Goal: Task Accomplishment & Management: Use online tool/utility

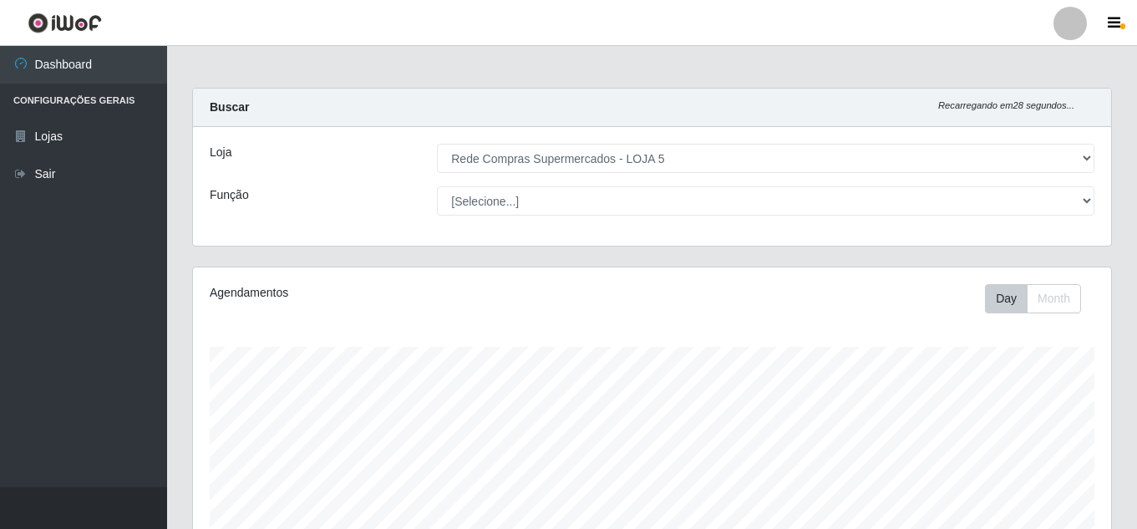
select select "397"
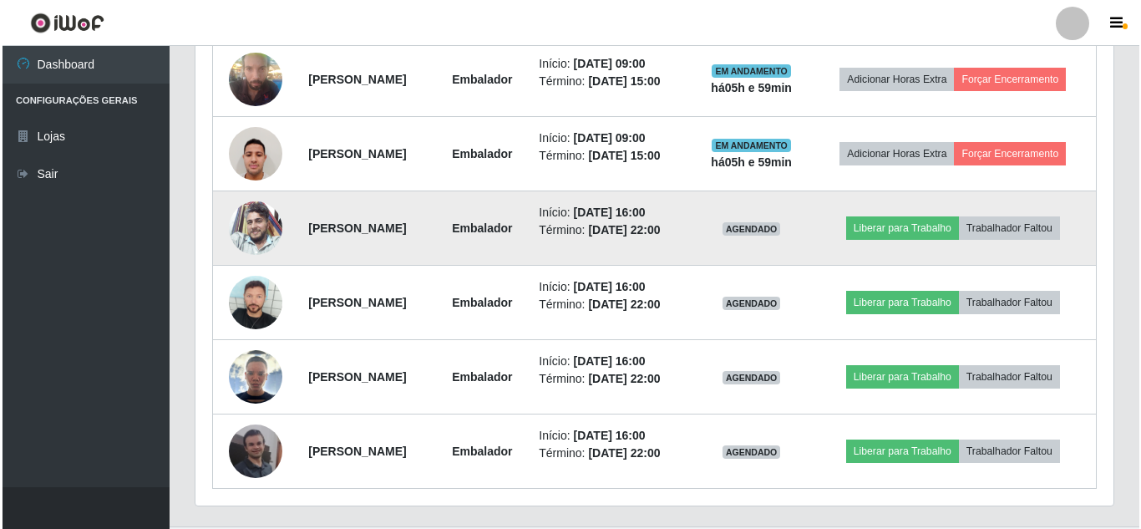
scroll to position [724, 0]
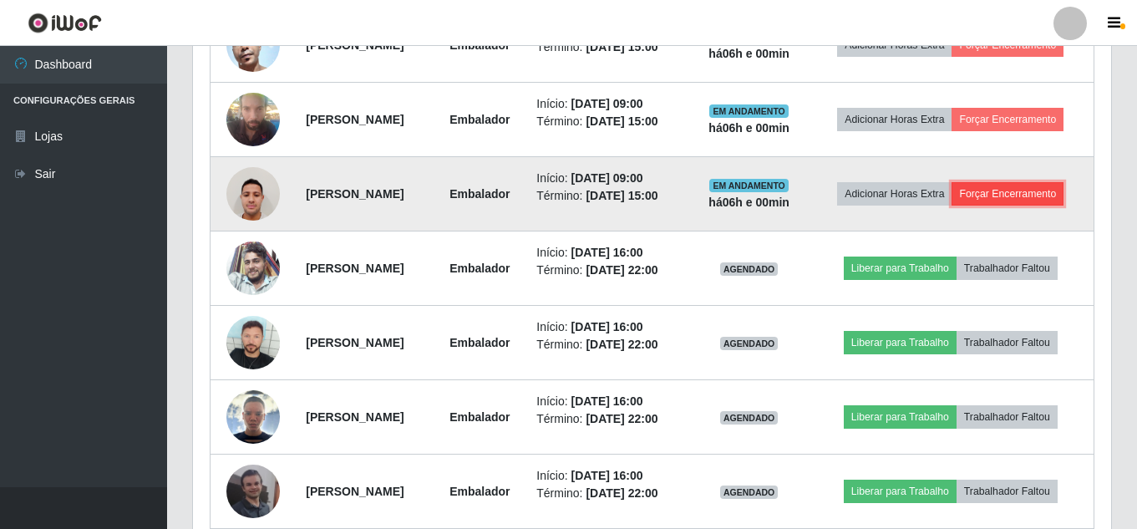
click at [951, 205] on button "Forçar Encerramento" at bounding box center [1007, 193] width 112 height 23
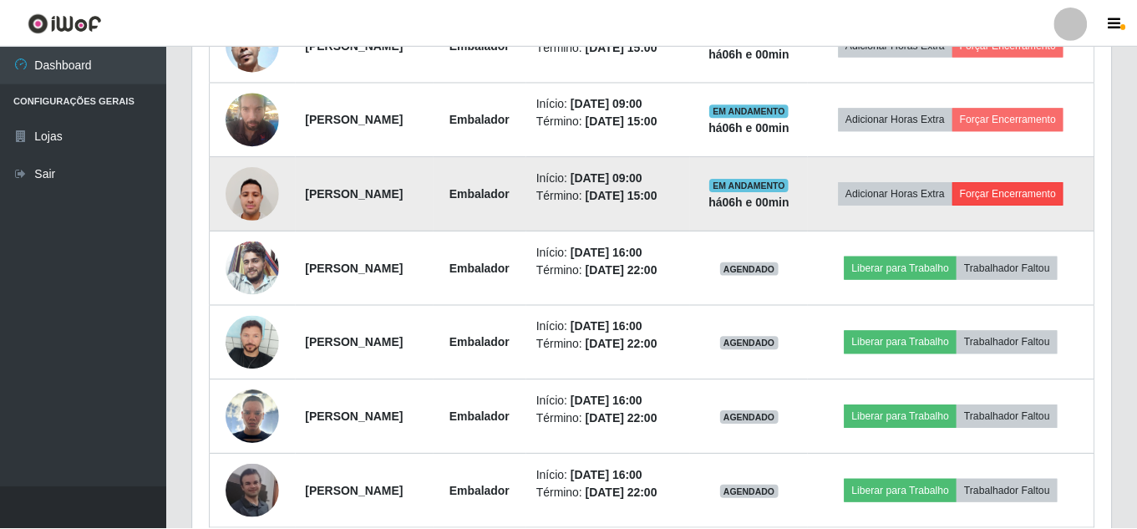
scroll to position [347, 909]
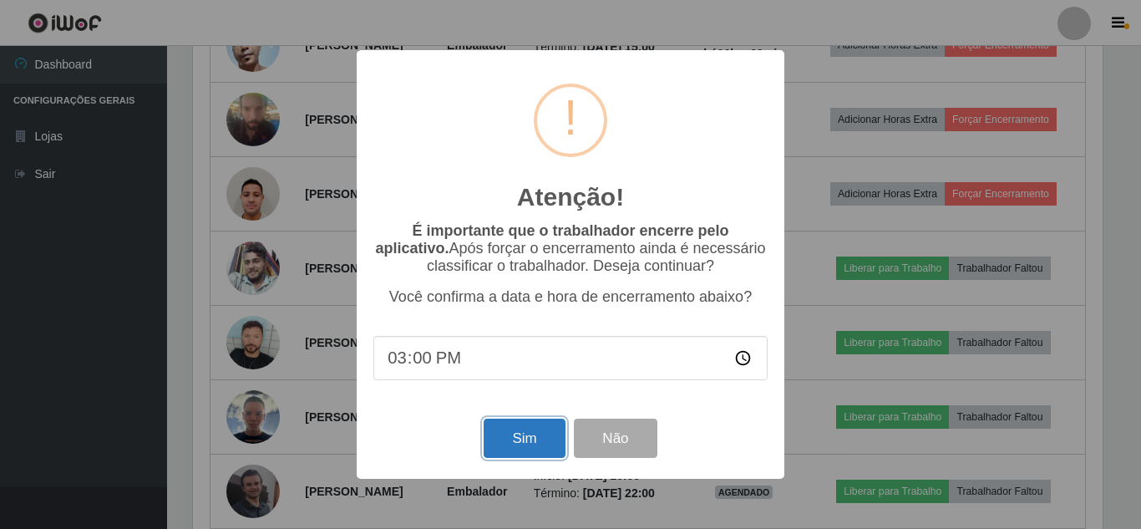
click at [523, 447] on button "Sim" at bounding box center [524, 437] width 81 height 39
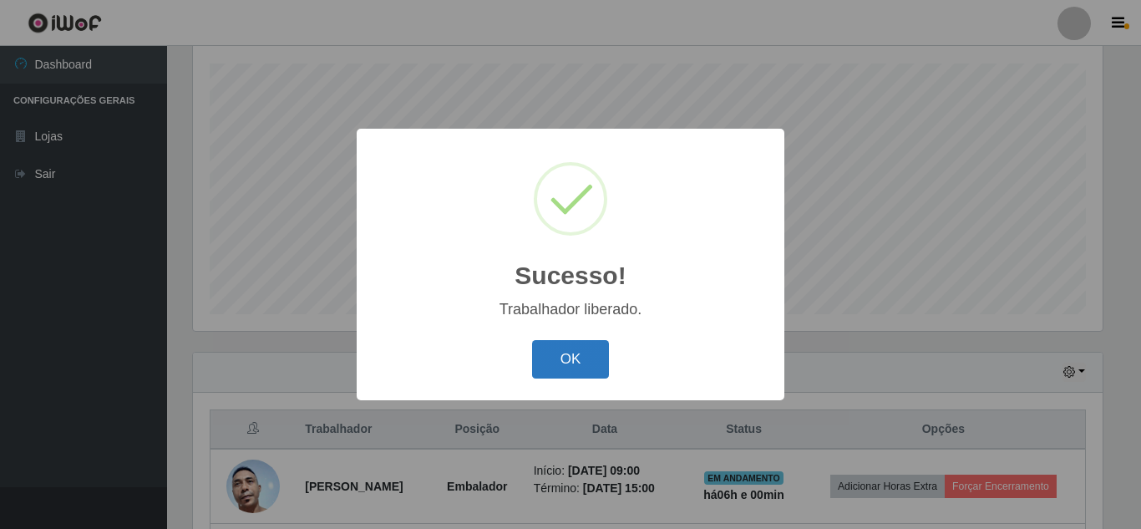
click at [587, 361] on button "OK" at bounding box center [571, 359] width 78 height 39
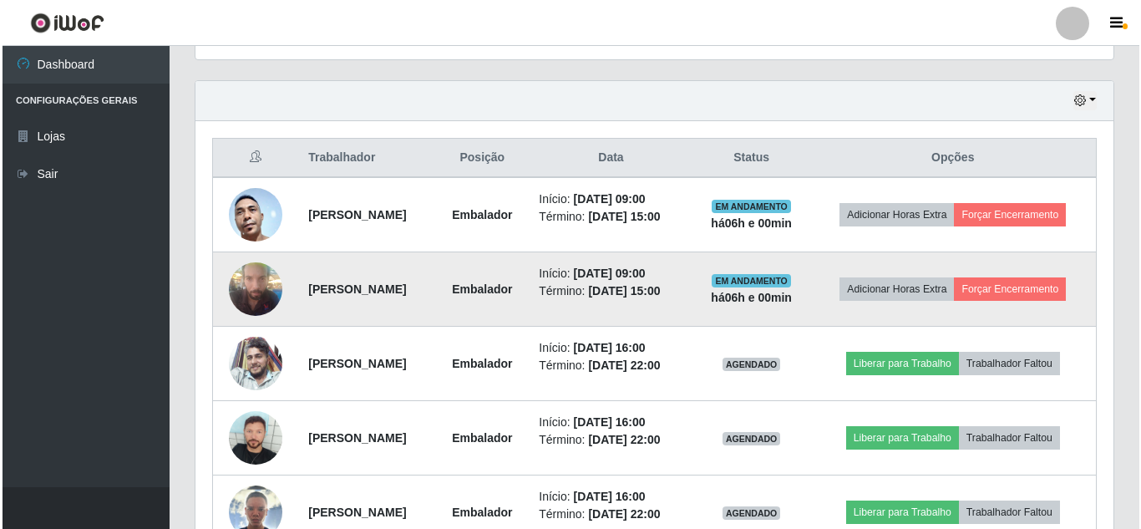
scroll to position [617, 0]
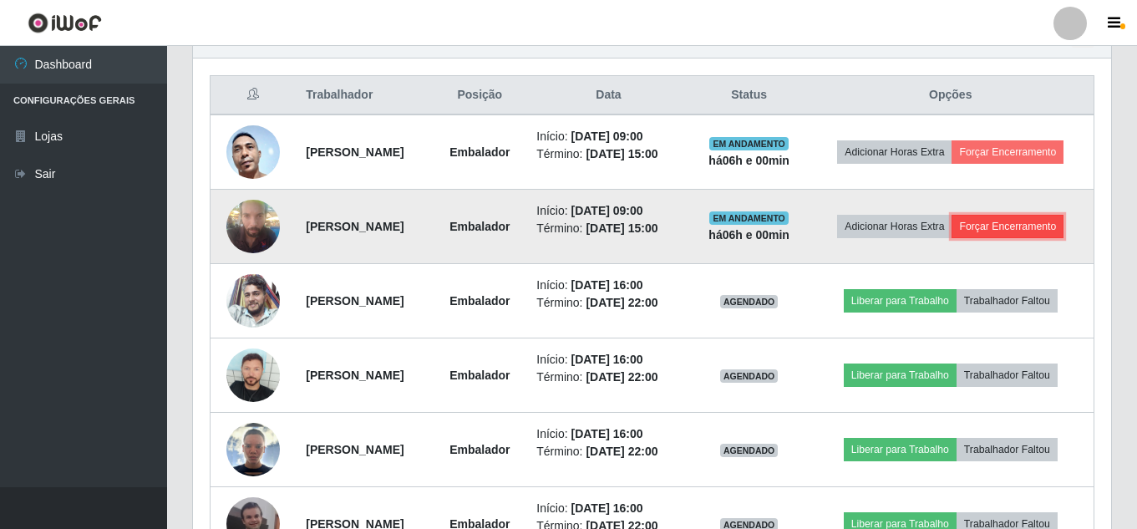
click at [951, 238] on button "Forçar Encerramento" at bounding box center [1007, 226] width 112 height 23
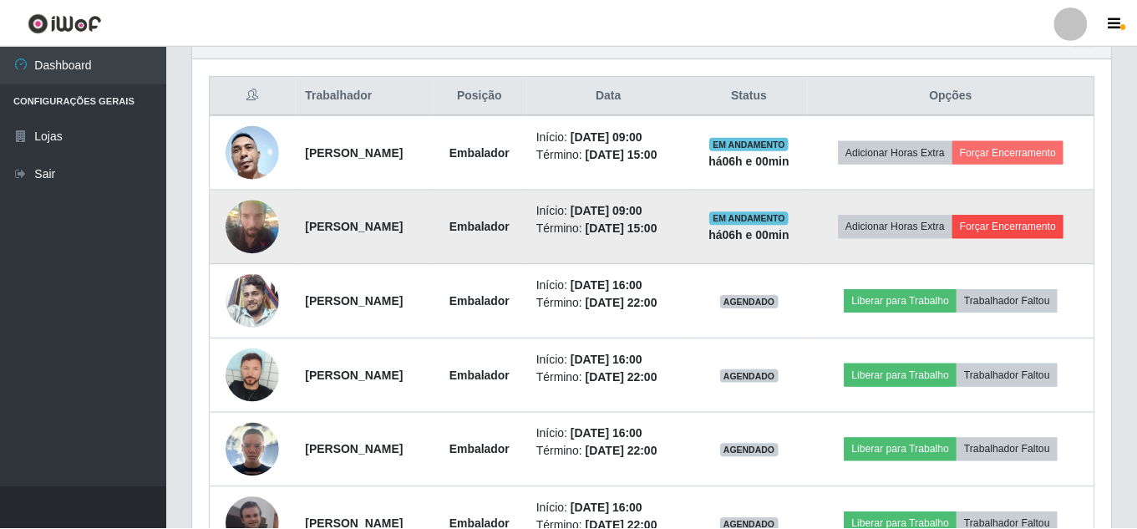
scroll to position [347, 909]
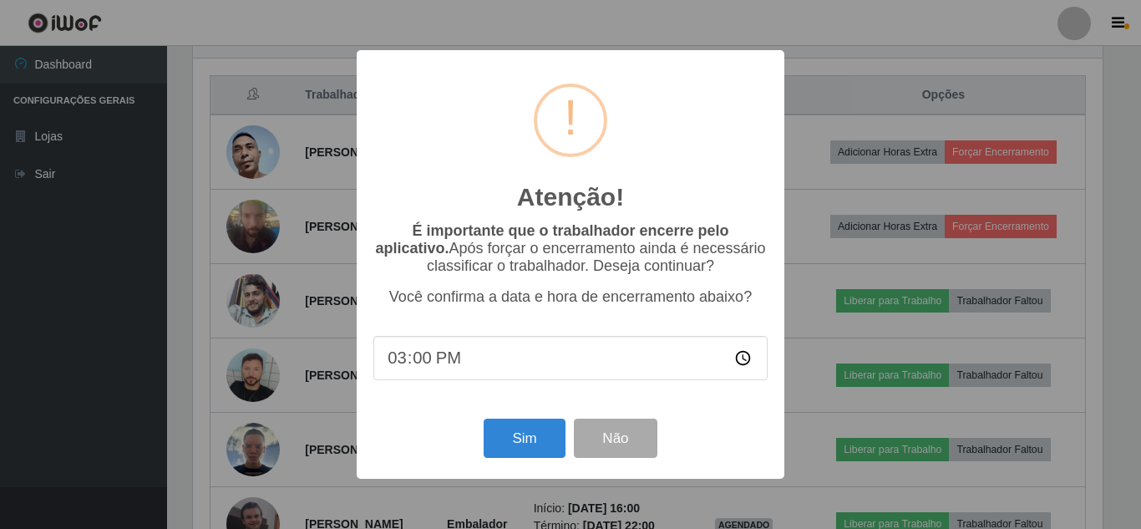
click at [544, 419] on div "Atenção! × É importante que o trabalhador encerre pelo aplicativo. Após forçar …" at bounding box center [571, 264] width 428 height 428
click at [535, 427] on button "Sim" at bounding box center [524, 437] width 81 height 39
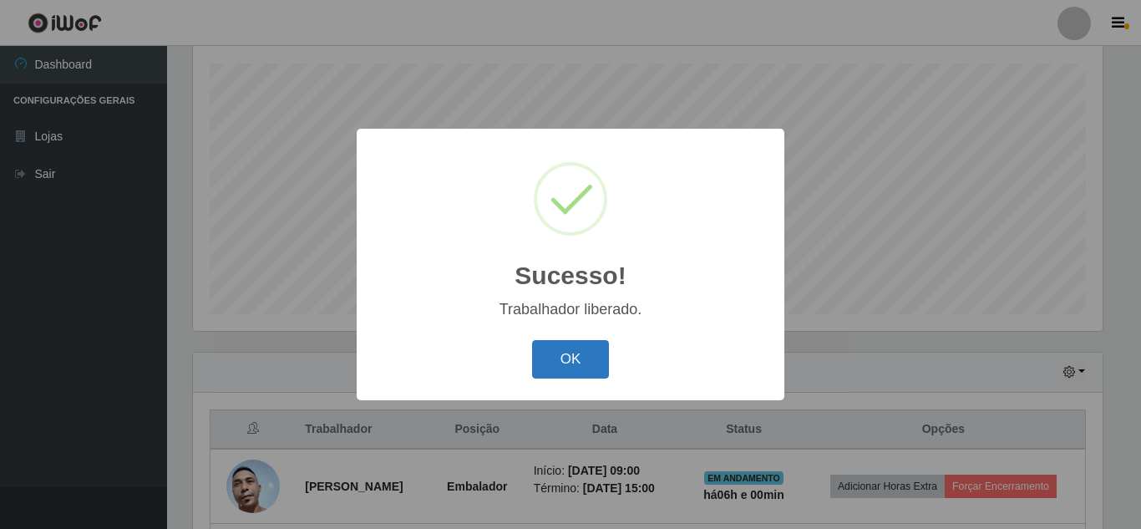
click at [585, 346] on button "OK" at bounding box center [571, 359] width 78 height 39
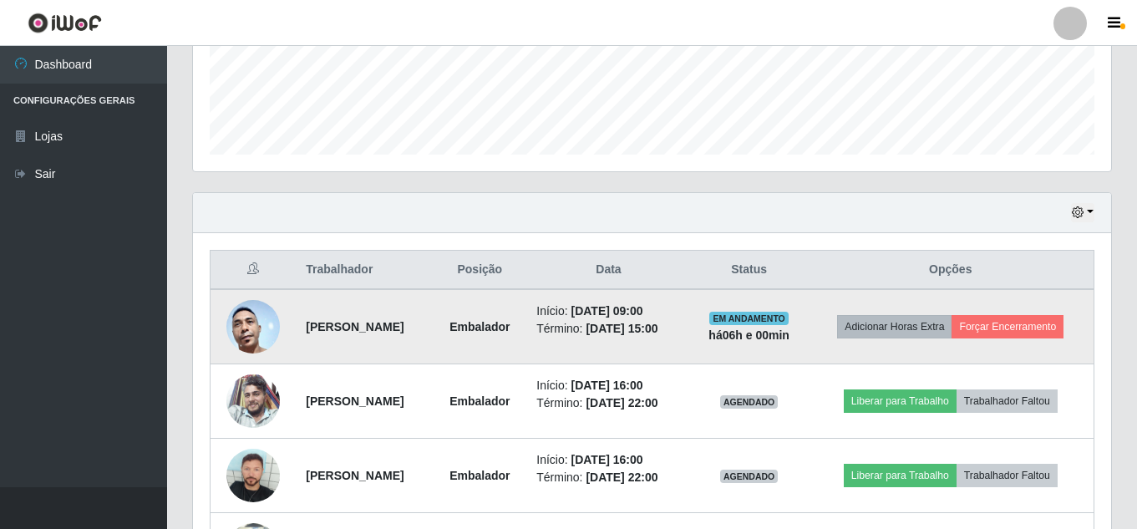
scroll to position [450, 0]
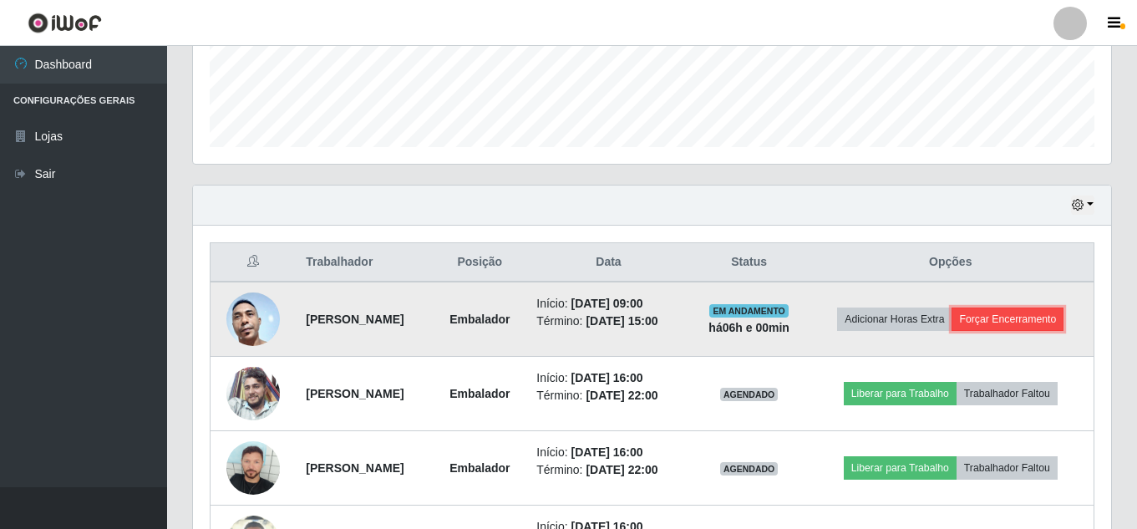
click at [951, 330] on button "Forçar Encerramento" at bounding box center [1007, 318] width 112 height 23
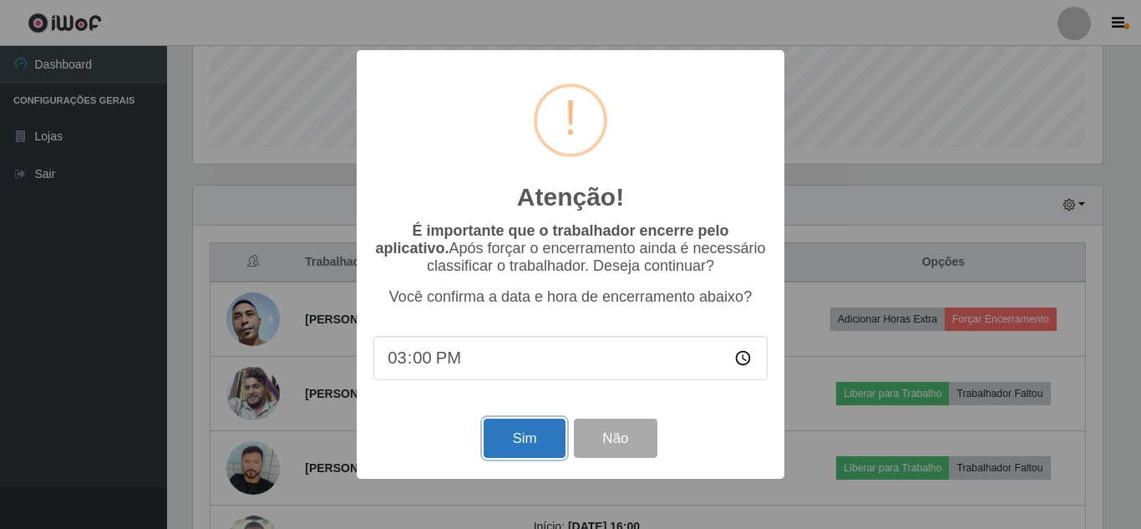
drag, startPoint x: 531, startPoint y: 436, endPoint x: 573, endPoint y: 415, distance: 46.7
click at [533, 436] on button "Sim" at bounding box center [524, 437] width 81 height 39
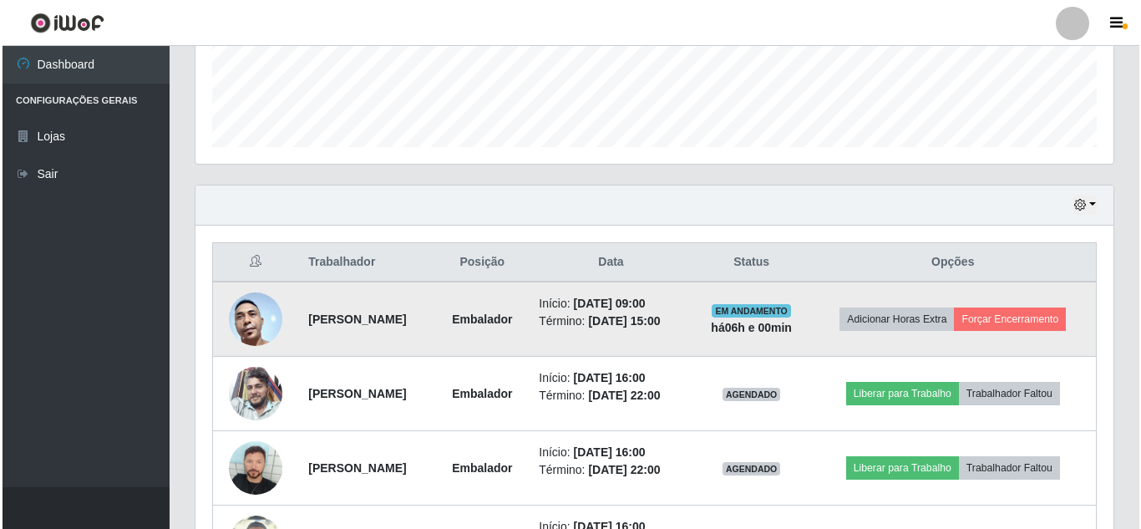
scroll to position [0, 0]
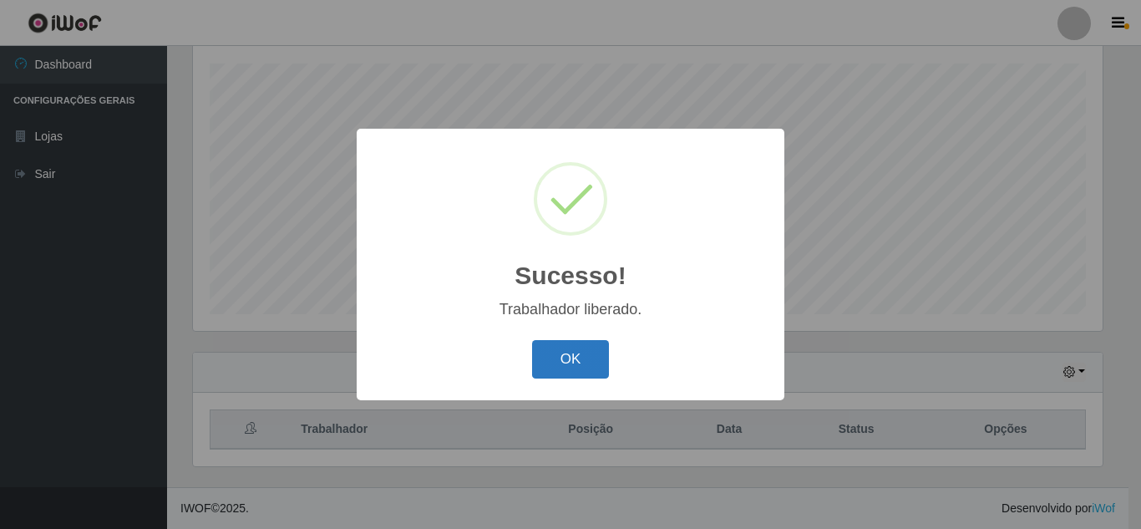
click at [582, 357] on button "OK" at bounding box center [571, 359] width 78 height 39
